Goal: Task Accomplishment & Management: Use online tool/utility

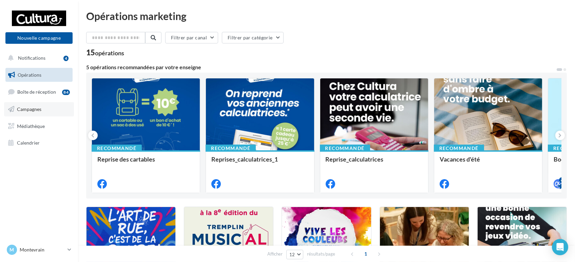
click at [52, 110] on link "Campagnes" at bounding box center [39, 109] width 70 height 14
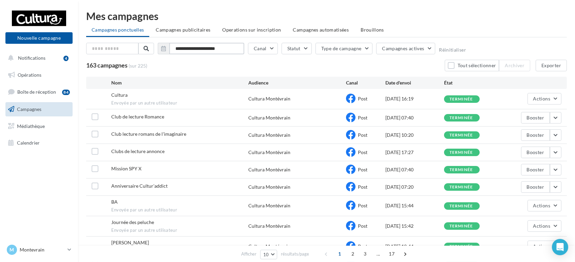
drag, startPoint x: 209, startPoint y: 51, endPoint x: 209, endPoint y: 56, distance: 5.1
click at [209, 50] on input "**********" at bounding box center [206, 49] width 75 height 12
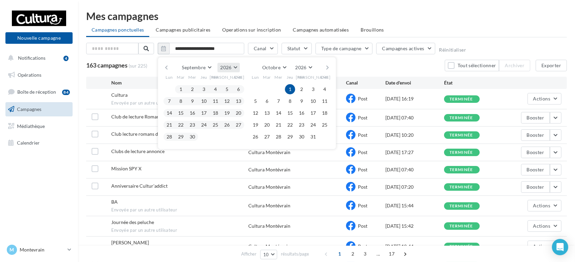
click at [236, 69] on button "2026" at bounding box center [229, 68] width 22 height 10
click at [203, 83] on span "2025" at bounding box center [203, 84] width 11 height 6
click at [171, 91] on button "1" at bounding box center [169, 89] width 10 height 10
click at [185, 137] on button "30" at bounding box center [181, 137] width 10 height 10
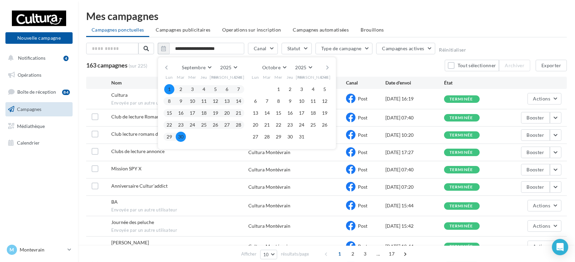
type input "**********"
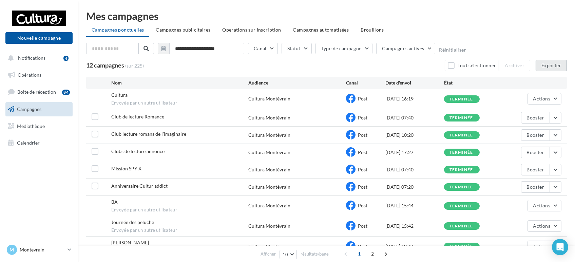
click at [551, 64] on button "Exporter" at bounding box center [551, 66] width 31 height 12
click at [63, 252] on p "Montevrain" at bounding box center [42, 249] width 45 height 7
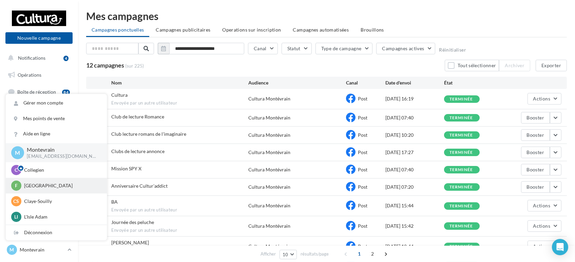
click at [51, 186] on p "[GEOGRAPHIC_DATA]" at bounding box center [61, 185] width 75 height 7
